Goal: Task Accomplishment & Management: Use online tool/utility

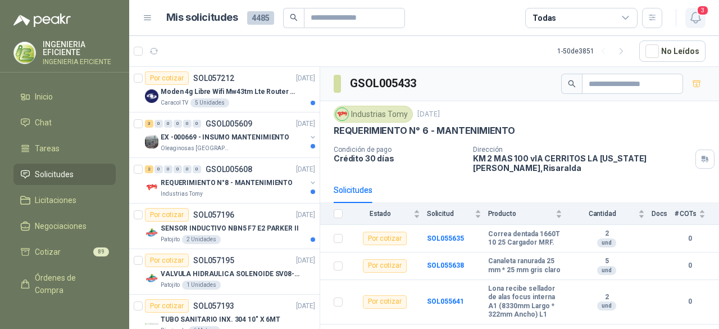
click at [704, 19] on button "3" at bounding box center [696, 18] width 20 height 20
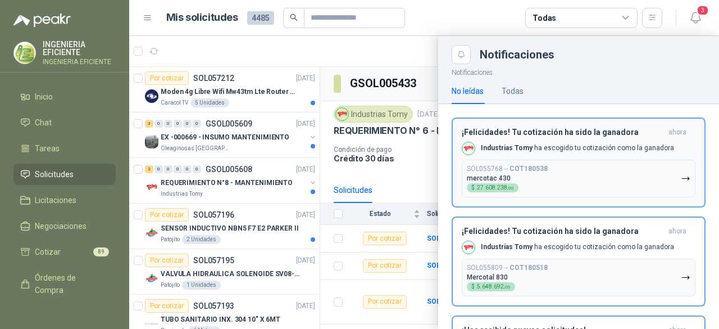
click at [586, 172] on button "SOL055768 → COT180538 mercotac 430 $ 27.608.238 ,00" at bounding box center [579, 179] width 234 height 38
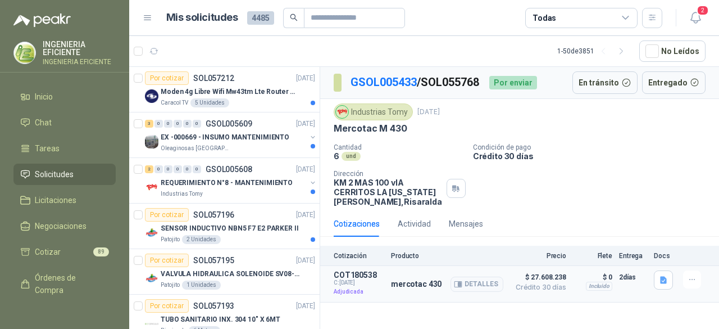
click at [352, 295] on p "Adjudicada" at bounding box center [359, 291] width 51 height 11
click at [355, 292] on p "Adjudicada" at bounding box center [359, 291] width 51 height 11
click at [460, 283] on icon "button" at bounding box center [460, 284] width 3 height 4
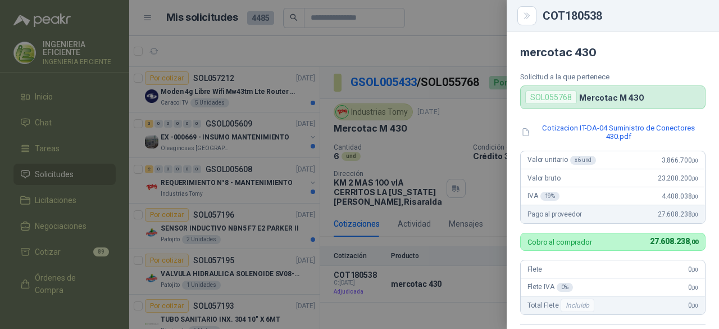
click at [459, 30] on div at bounding box center [359, 164] width 719 height 329
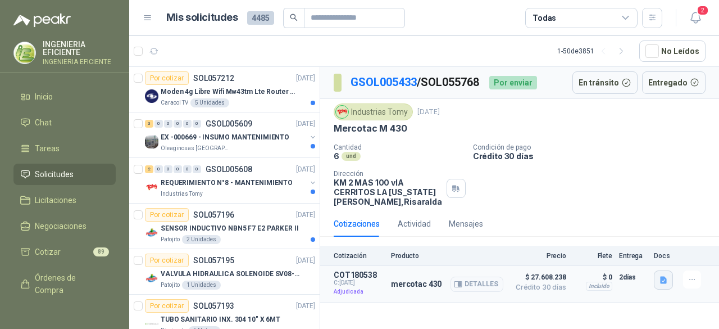
click at [664, 282] on icon "button" at bounding box center [663, 280] width 7 height 7
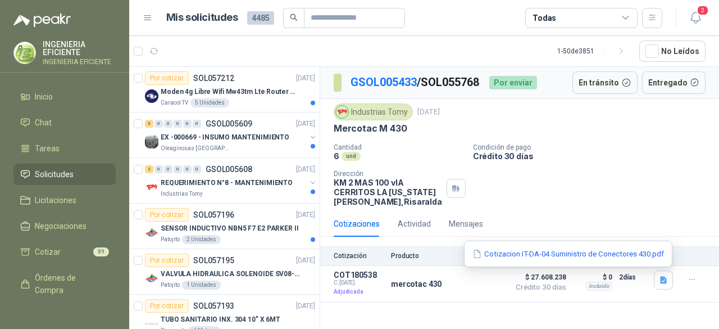
click at [665, 196] on div "Cantidad 6 und Condición de pago Crédito 30 días Dirección KM 2 MAS 100 vIA CE…" at bounding box center [520, 174] width 372 height 63
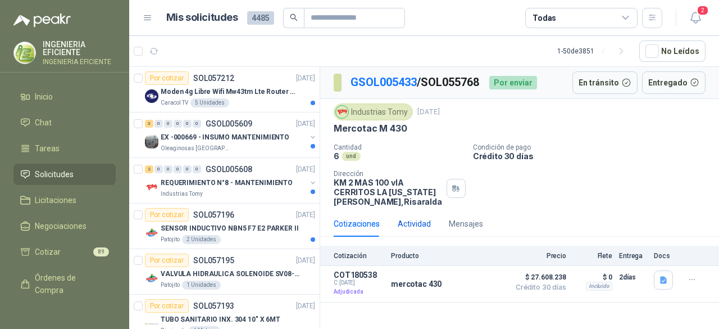
click at [414, 223] on div "Actividad" at bounding box center [414, 224] width 33 height 12
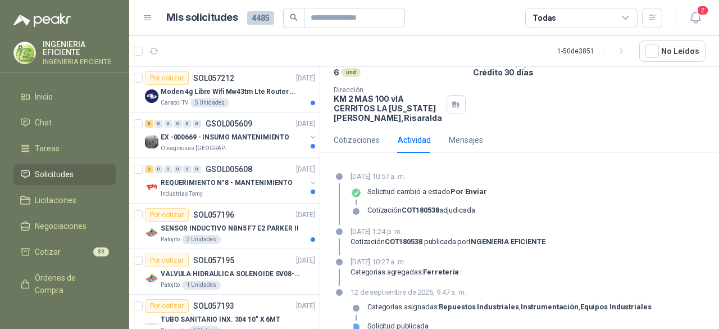
scroll to position [101, 0]
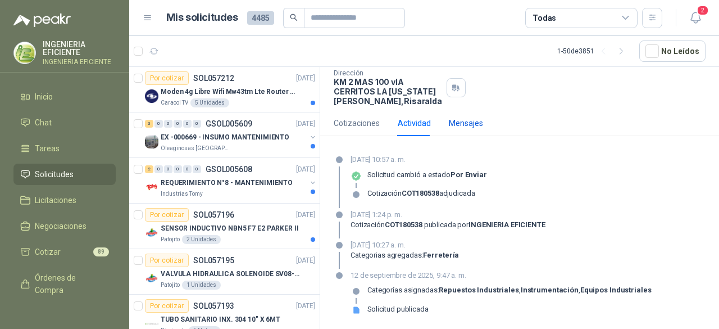
click at [466, 125] on div "Mensajes" at bounding box center [466, 123] width 34 height 12
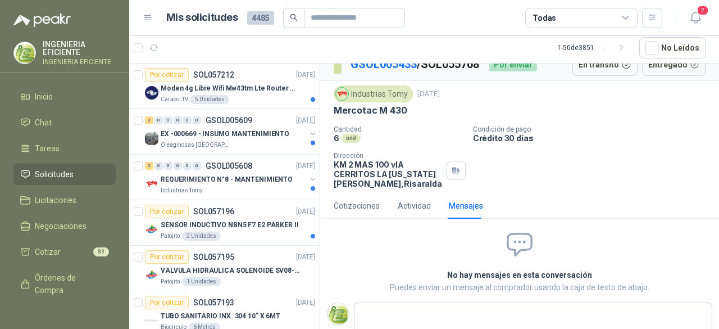
scroll to position [0, 0]
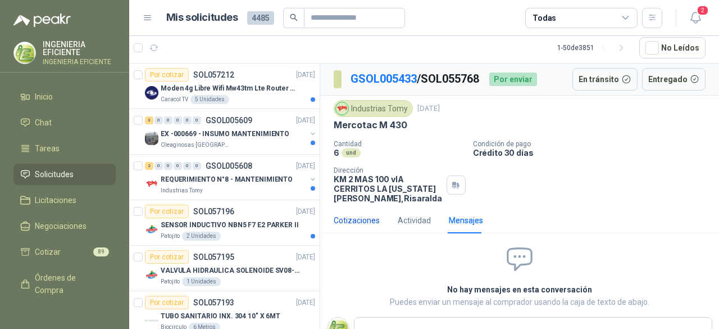
click at [348, 216] on div "Cotizaciones" at bounding box center [357, 220] width 46 height 12
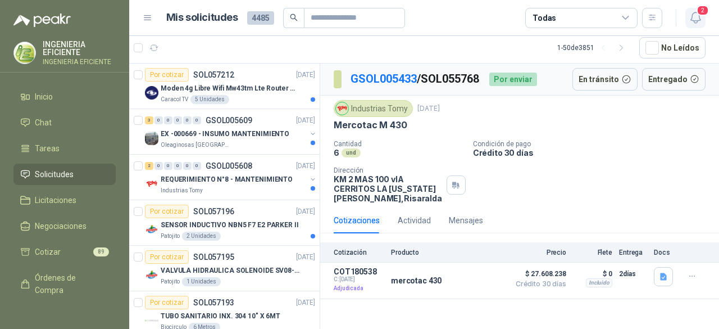
click at [698, 11] on span "2" at bounding box center [703, 10] width 12 height 11
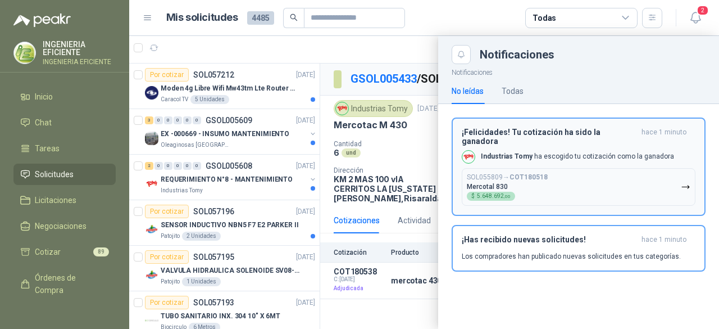
click at [640, 175] on button "SOL055809 → COT180518 Mercotal 830 $ 5.648.692 ,00" at bounding box center [579, 187] width 234 height 38
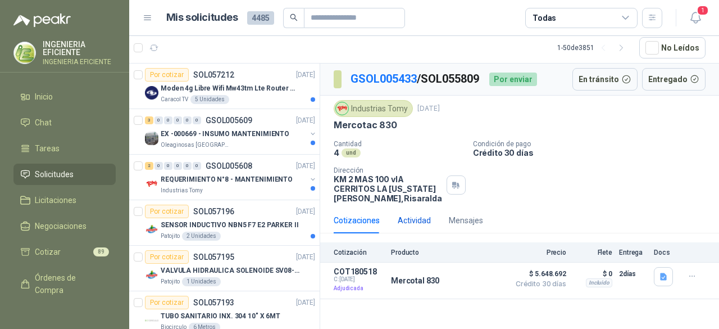
click at [423, 220] on div "Actividad" at bounding box center [414, 220] width 33 height 12
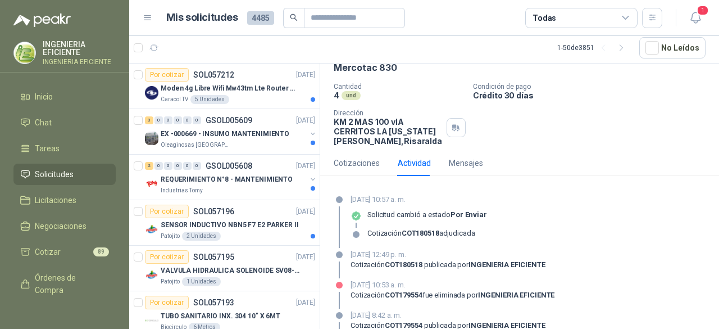
scroll to position [112, 0]
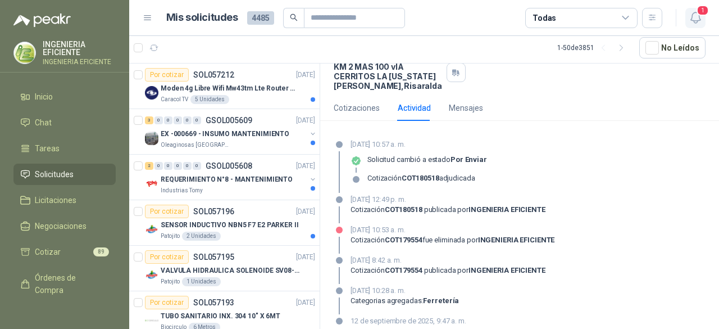
click at [701, 19] on icon "button" at bounding box center [696, 18] width 14 height 14
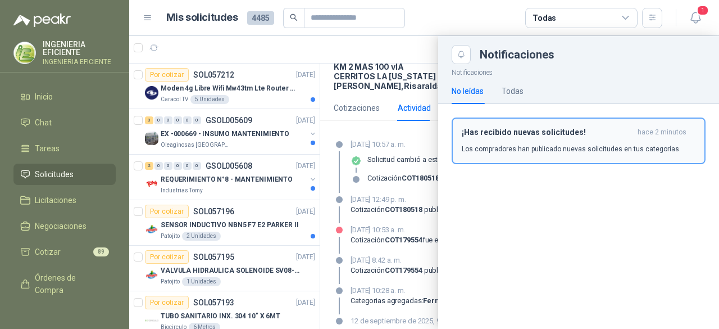
click at [537, 159] on button "¡Has recibido nuevas solicitudes! hace 2 minutos Los compradores han publicado …" at bounding box center [579, 140] width 254 height 47
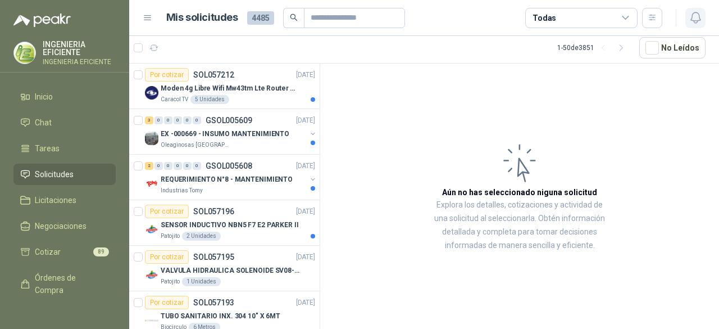
click at [700, 14] on icon "button" at bounding box center [696, 18] width 14 height 14
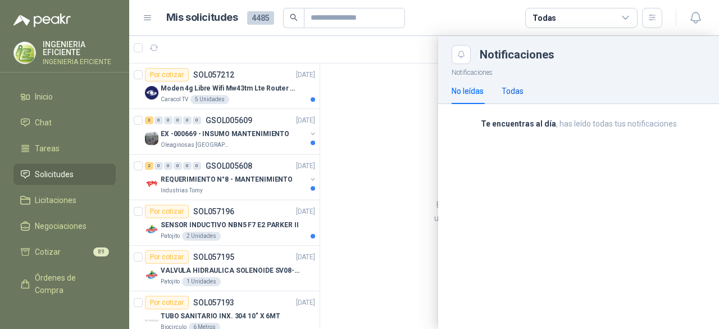
click at [515, 94] on div "Todas" at bounding box center [513, 91] width 22 height 12
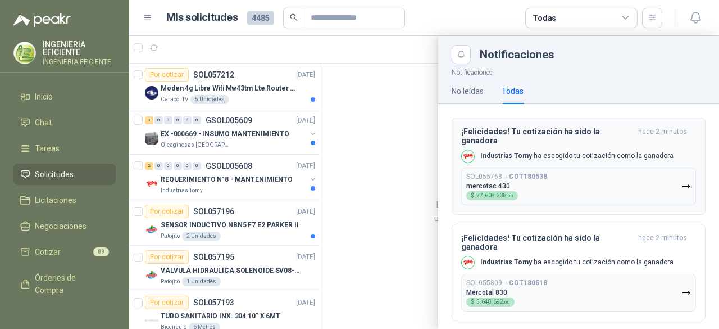
click at [605, 150] on div "Industrias Tomy ha escogido tu cotización como la ganadora" at bounding box center [567, 156] width 212 height 13
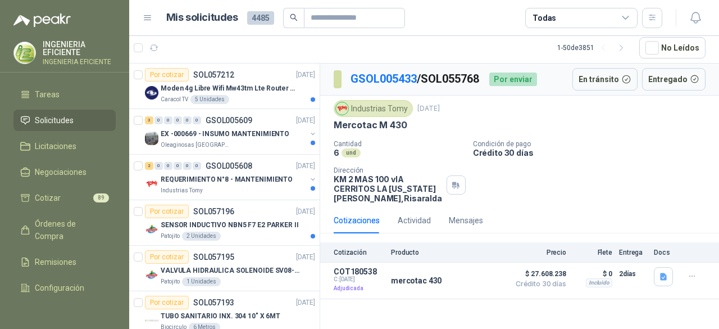
scroll to position [93, 0]
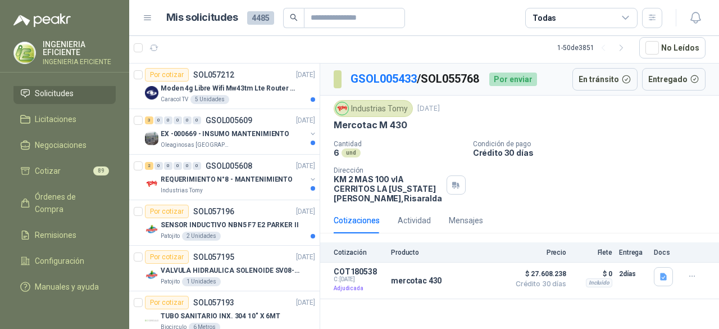
drag, startPoint x: 47, startPoint y: 192, endPoint x: 368, endPoint y: 173, distance: 320.9
click at [47, 192] on span "Órdenes de Compra" at bounding box center [70, 203] width 70 height 25
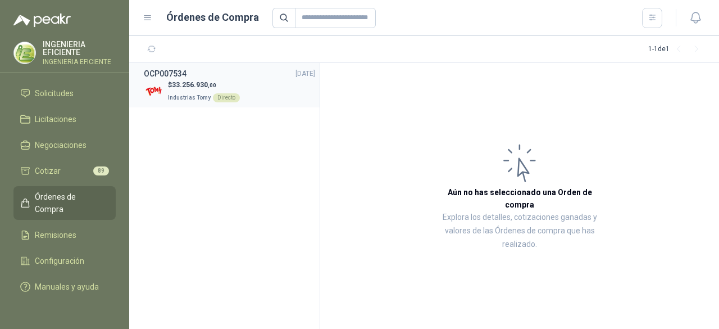
click at [229, 89] on p "$ 33.256.930 ,00" at bounding box center [204, 85] width 72 height 11
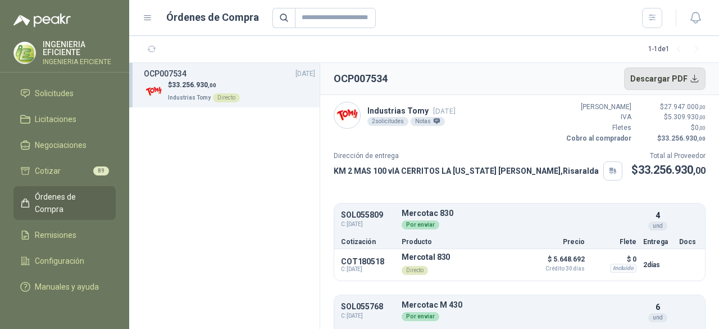
click at [689, 78] on button "Descargar PDF" at bounding box center [665, 78] width 82 height 22
click at [418, 120] on div "Notas" at bounding box center [428, 121] width 34 height 9
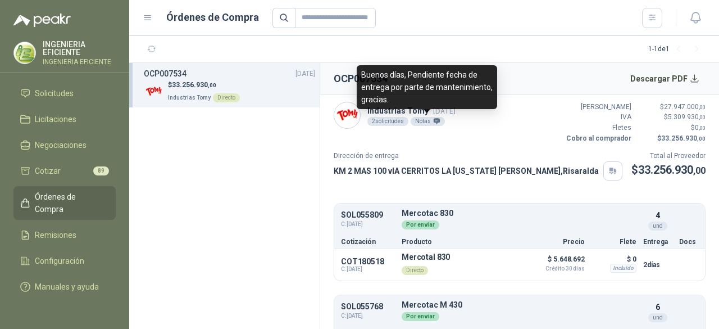
click at [434, 123] on icon at bounding box center [436, 120] width 7 height 7
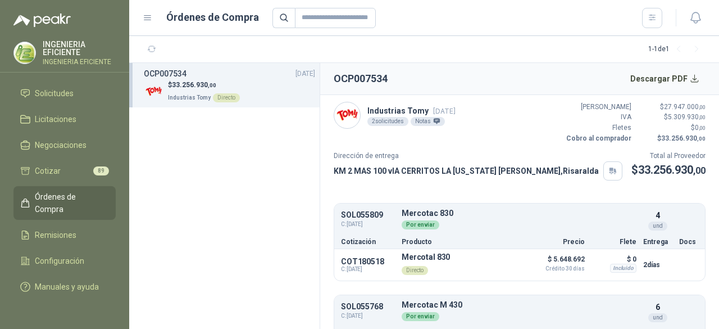
click at [285, 205] on section "OCP007534 [DATE] $ 33.256.930 ,00 Industrias Tomy Directo" at bounding box center [224, 196] width 191 height 266
click at [400, 52] on section "1 - 1 de 1" at bounding box center [424, 49] width 590 height 27
drag, startPoint x: 335, startPoint y: 77, endPoint x: 455, endPoint y: 76, distance: 120.3
click at [455, 76] on header "OCP007534 Descargar PDF" at bounding box center [519, 79] width 399 height 32
copy h2 "OCP007534"
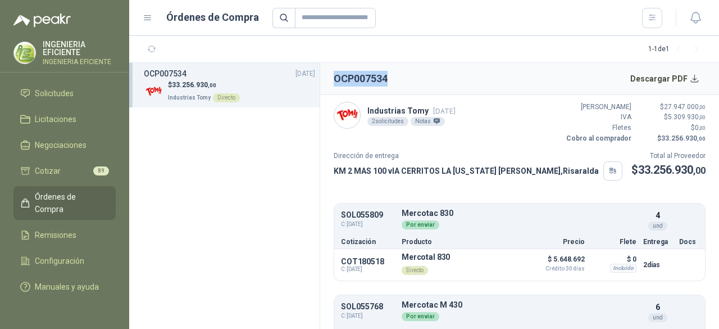
click at [479, 73] on header "OCP007534 Descargar PDF" at bounding box center [519, 79] width 399 height 32
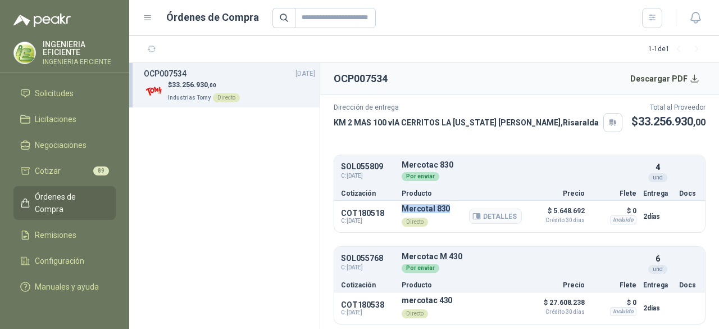
drag, startPoint x: 402, startPoint y: 207, endPoint x: 459, endPoint y: 209, distance: 56.8
click at [459, 209] on div "Mercotal 830 Directo Detalles" at bounding box center [462, 216] width 120 height 25
copy p "Mercotal 830"
drag, startPoint x: 398, startPoint y: 256, endPoint x: 469, endPoint y: 259, distance: 71.5
click at [469, 259] on div "SOL055768 C: [DATE] Mercotac M 430  Detalles Por enviar 6 und" at bounding box center [519, 263] width 371 height 28
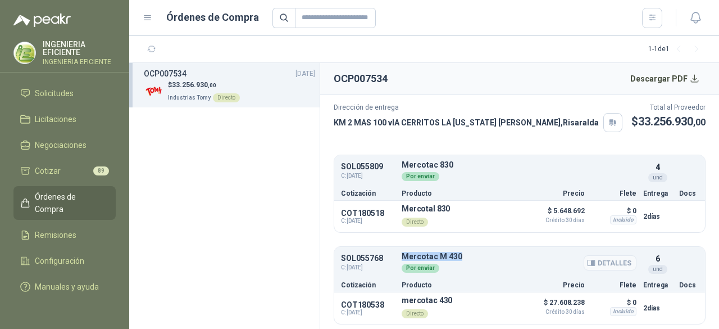
click at [469, 261] on div "Por enviar" at bounding box center [519, 267] width 235 height 12
drag, startPoint x: 401, startPoint y: 253, endPoint x: 466, endPoint y: 252, distance: 65.2
click at [466, 252] on p "Mercotac M 430" at bounding box center [519, 256] width 235 height 8
copy p "Mercotac M 430"
click at [511, 225] on div "Detalles" at bounding box center [495, 216] width 53 height 25
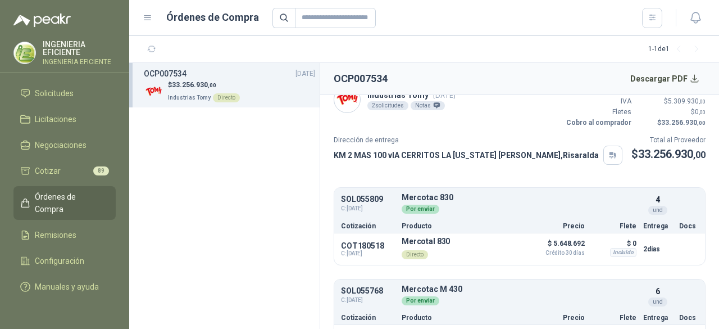
scroll to position [0, 0]
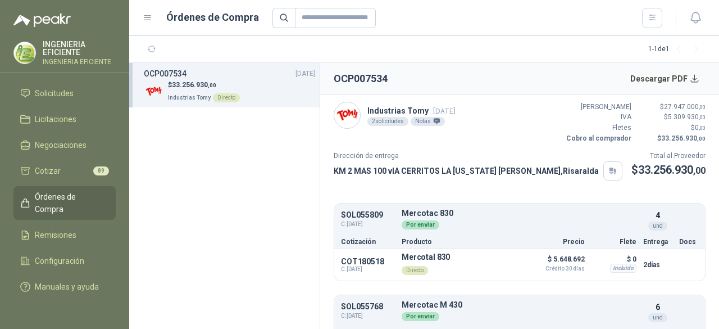
click at [538, 60] on section "1 - 1 de 1" at bounding box center [424, 49] width 590 height 27
click at [64, 165] on li "Cotizar 89" at bounding box center [64, 171] width 89 height 12
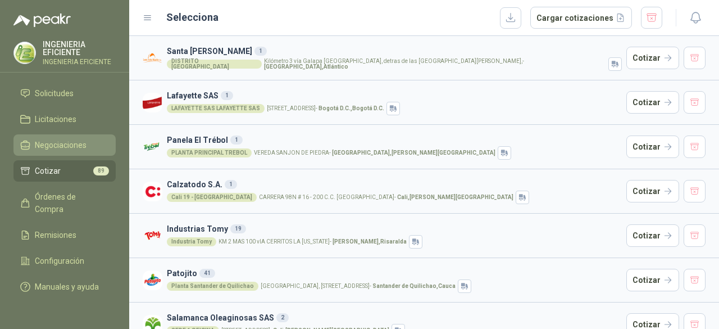
click at [85, 139] on span "Negociaciones" at bounding box center [61, 145] width 52 height 12
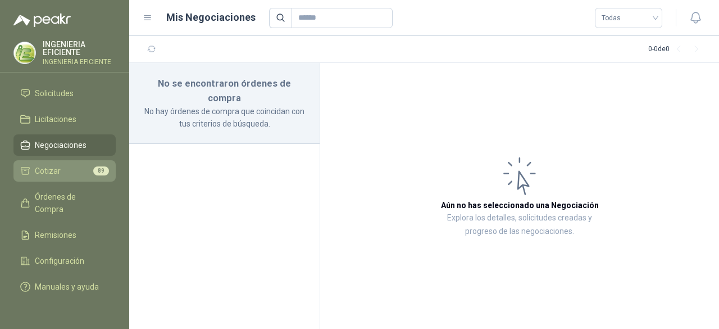
click at [93, 166] on div "89" at bounding box center [101, 170] width 16 height 9
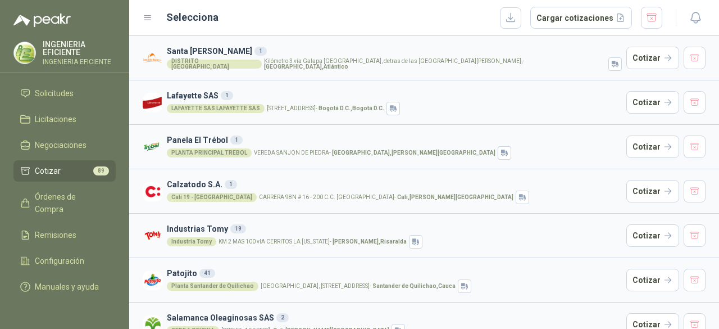
click at [338, 67] on div "[GEOGRAPHIC_DATA] Kilómetro 3 vía [GEOGRAPHIC_DATA], [GEOGRAPHIC_DATA][PERSON_N…" at bounding box center [394, 63] width 455 height 13
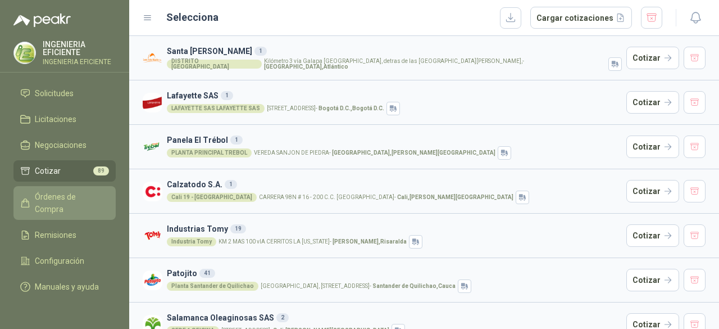
click at [49, 195] on span "Órdenes de Compra" at bounding box center [70, 203] width 70 height 25
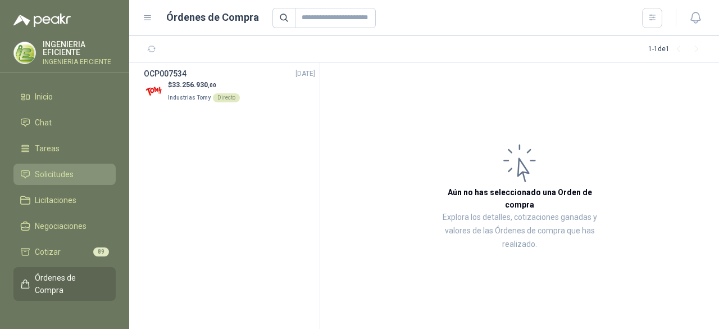
click at [55, 176] on span "Solicitudes" at bounding box center [54, 174] width 39 height 12
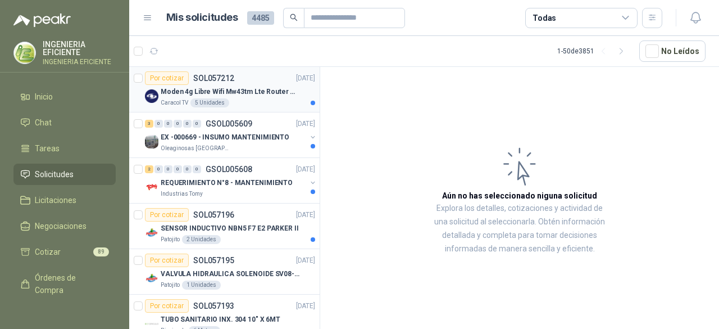
click at [246, 102] on div "Caracol TV 5 Unidades" at bounding box center [238, 102] width 155 height 9
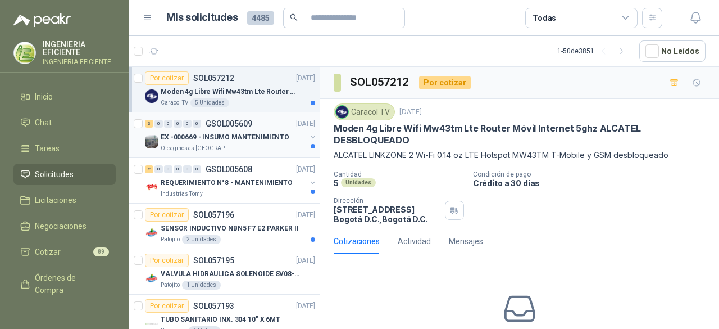
click at [258, 132] on p "EX -000669 - INSUMO MANTENIMIENTO" at bounding box center [225, 137] width 129 height 11
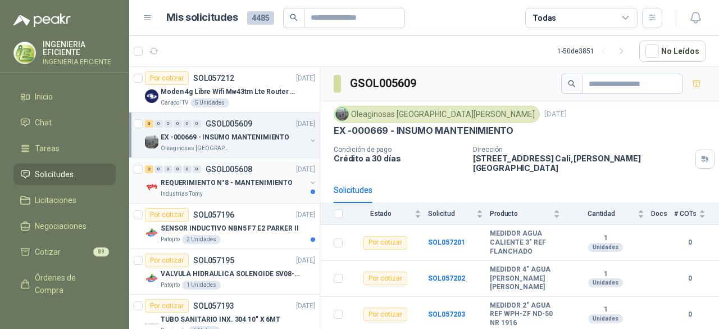
click at [248, 192] on div "Industrias Tomy" at bounding box center [234, 193] width 146 height 9
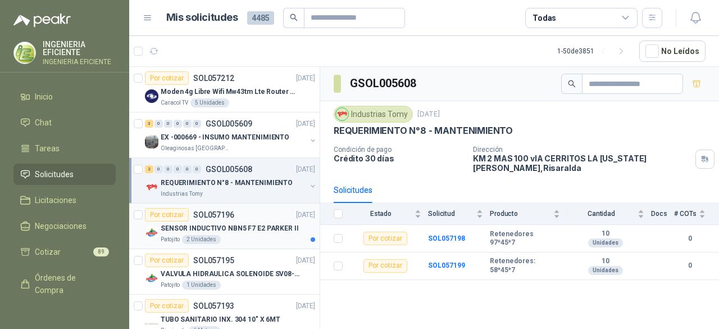
click at [251, 238] on div "Patojito 2 Unidades" at bounding box center [238, 239] width 155 height 9
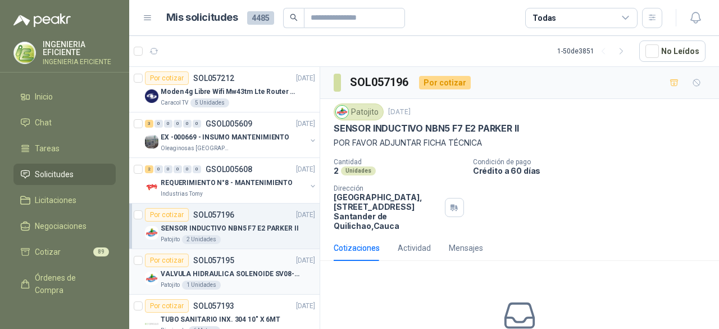
click at [230, 269] on p "VALVULA HIDRAULICA SOLENOIDE SV08-20" at bounding box center [231, 274] width 140 height 11
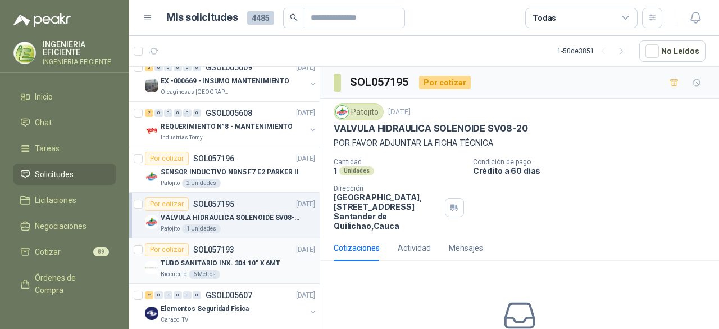
click at [256, 270] on div "Biocirculo 6 Metros" at bounding box center [238, 274] width 155 height 9
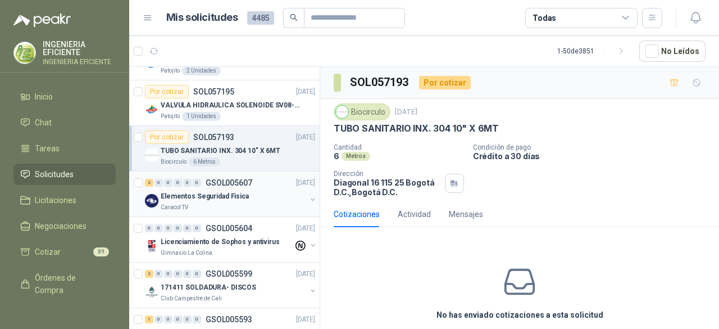
scroll to position [337, 0]
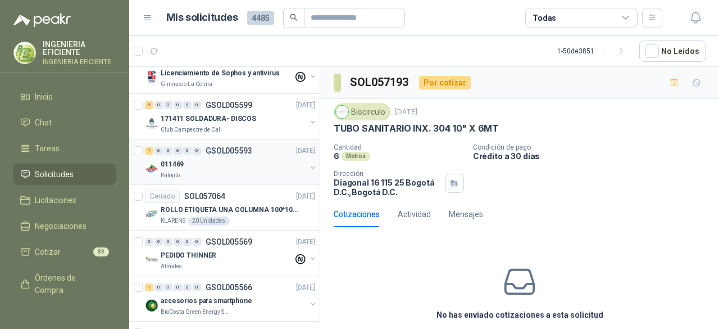
click at [269, 171] on div "Patojito" at bounding box center [234, 175] width 146 height 9
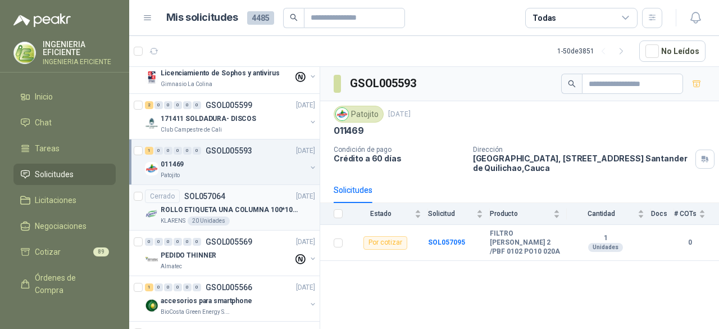
click at [247, 218] on div "KLARENS 20 Unidades" at bounding box center [238, 220] width 155 height 9
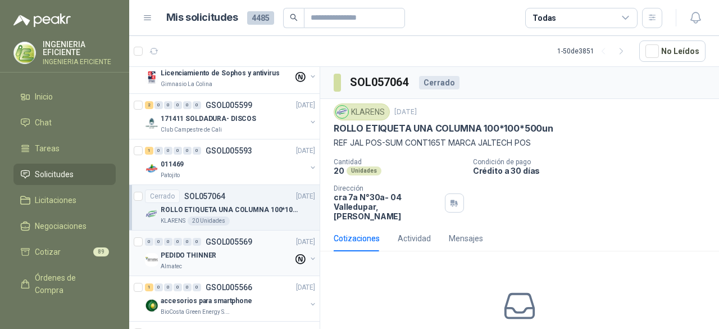
click at [252, 248] on div "PEDIDO THINNER" at bounding box center [227, 254] width 133 height 13
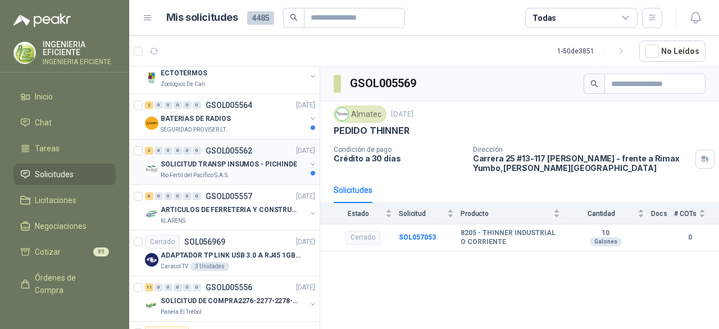
scroll to position [618, 0]
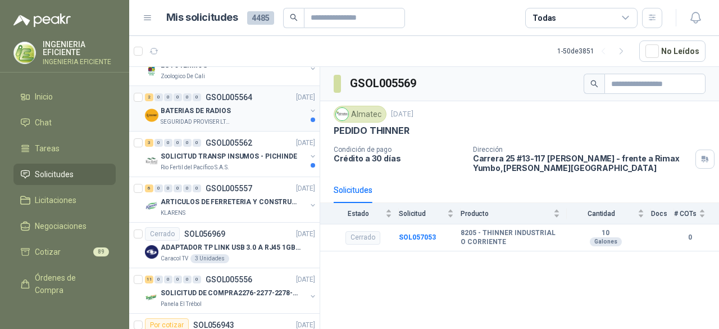
click at [250, 114] on div "BATERIAS DE RADIOS" at bounding box center [234, 110] width 146 height 13
click at [255, 139] on div "3 0 0 0 0 0 GSOL005562 [DATE]" at bounding box center [231, 142] width 173 height 13
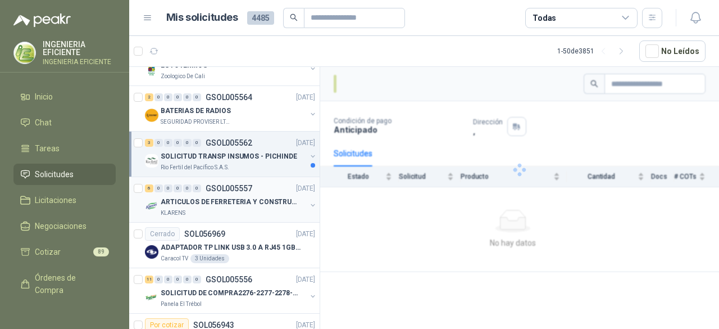
click at [253, 199] on p "ARTICULOS DE FERRETERIA Y CONSTRUCCION EN GENERAL" at bounding box center [231, 202] width 140 height 11
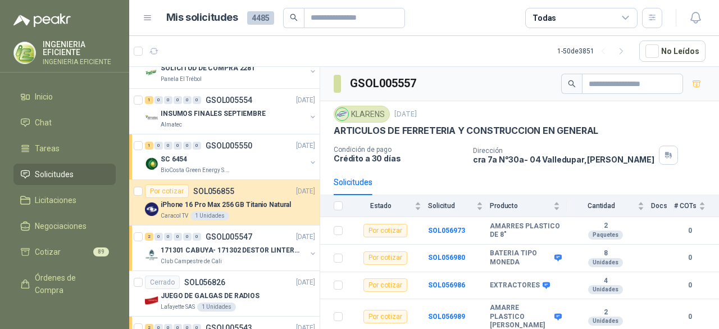
scroll to position [955, 0]
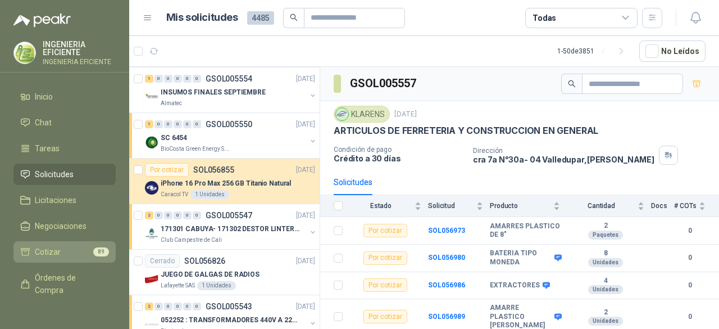
click at [64, 250] on li "Cotizar 89" at bounding box center [64, 252] width 89 height 12
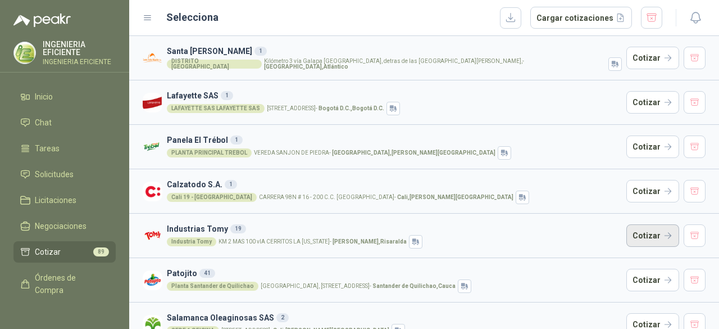
click at [641, 230] on button "Cotizar" at bounding box center [653, 235] width 53 height 22
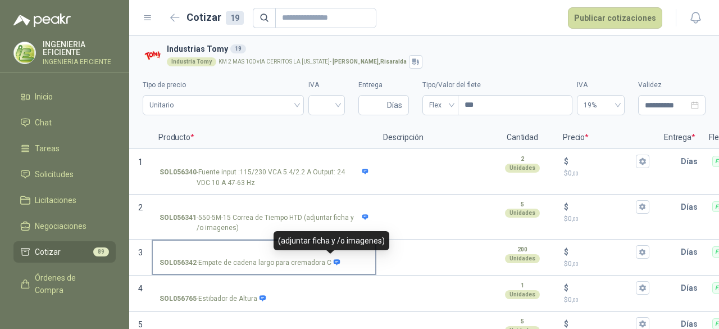
click at [334, 260] on icon at bounding box center [337, 262] width 6 height 6
click at [332, 256] on input "SOL056342 - Empate [PERSON_NAME] largo para cremadora C" at bounding box center [264, 252] width 209 height 8
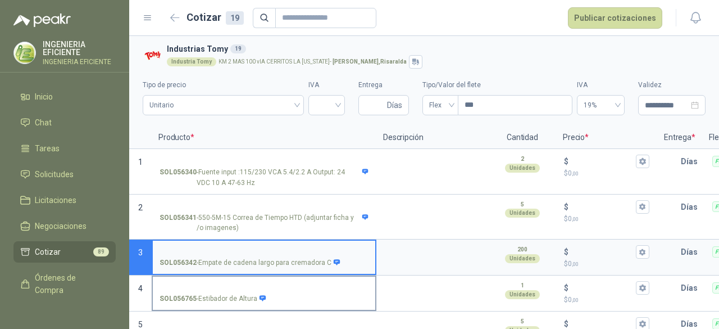
click at [316, 288] on input "SOL056765 - Estibador de [PERSON_NAME]" at bounding box center [264, 288] width 209 height 8
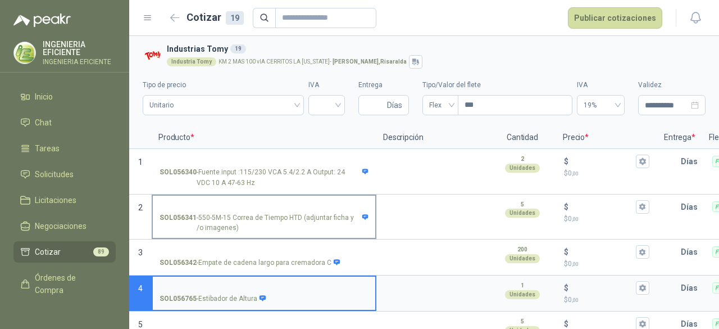
click at [352, 224] on p "SOL056341 - 550-5M-15 [PERSON_NAME] de Tiempo HTD (adjuntar ficha y /o imagenes)" at bounding box center [264, 222] width 209 height 21
click at [352, 211] on input "SOL056341 - 550-5M-15 [PERSON_NAME] de Tiempo HTD (adjuntar ficha y /o imagenes)" at bounding box center [264, 207] width 209 height 8
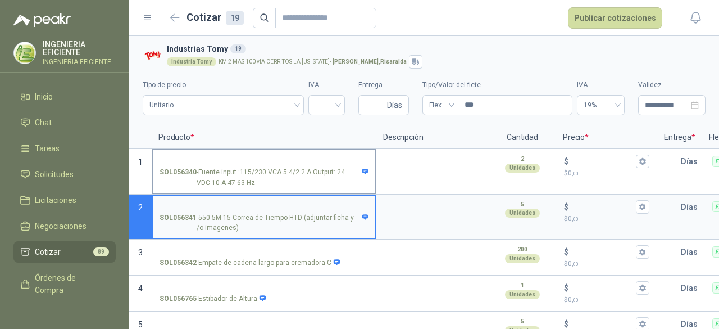
click at [338, 191] on label "SOL056340 - Fuente input :115/230 VCA 5.4/2.2 A Output: 24 VDC 10 A 47-63 Hz" at bounding box center [264, 171] width 223 height 43
click at [338, 166] on input "SOL056340 - Fuente input :115/230 VCA 5.4/2.2 A Output: 24 VDC 10 A 47-63 Hz" at bounding box center [264, 161] width 209 height 8
